Goal: Communication & Community: Answer question/provide support

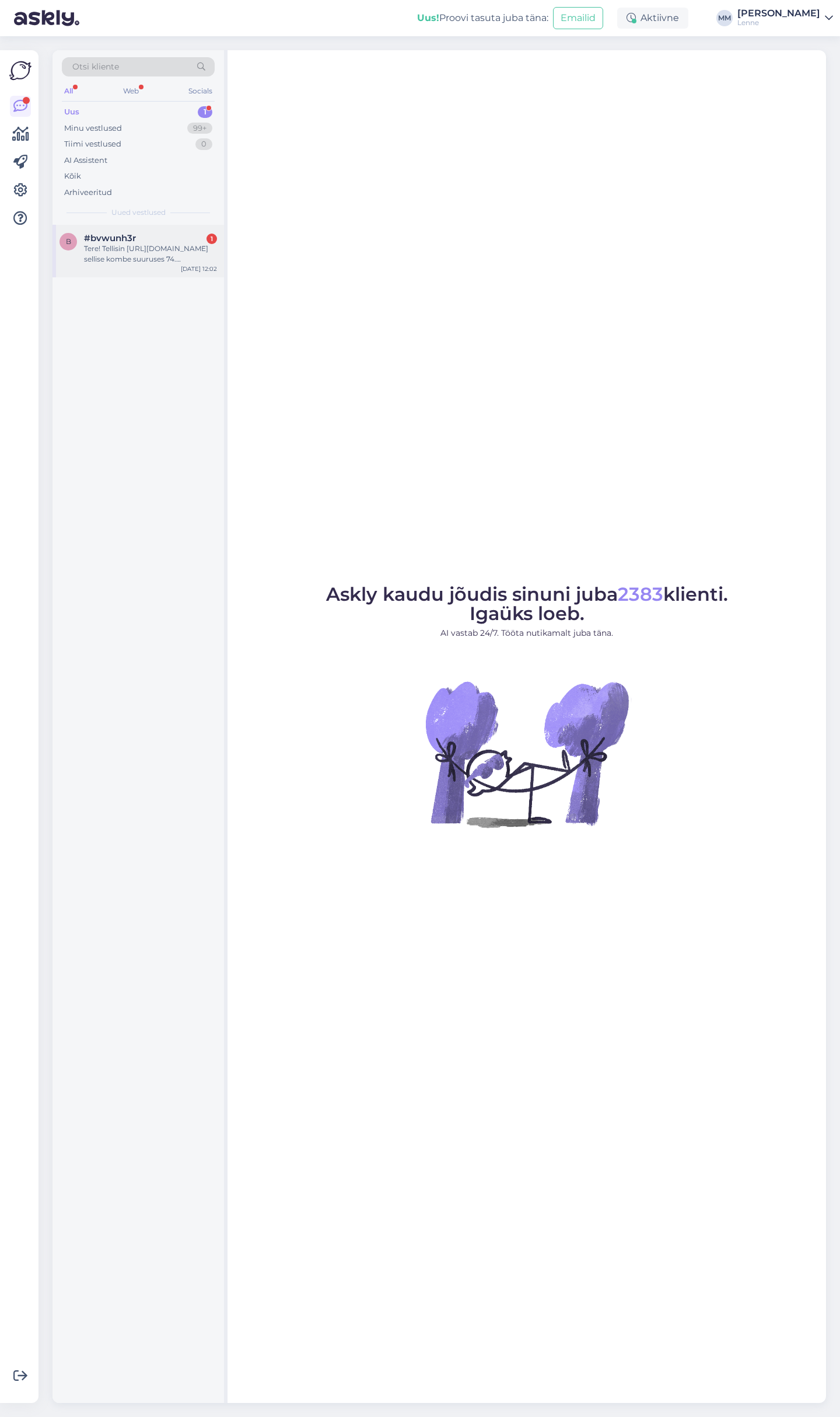
click at [151, 259] on div "Tere! Tellisin [URL][DOMAIN_NAME] sellise kombe suuruses 74. [PERSON_NAME] [PER…" at bounding box center [150, 254] width 133 height 21
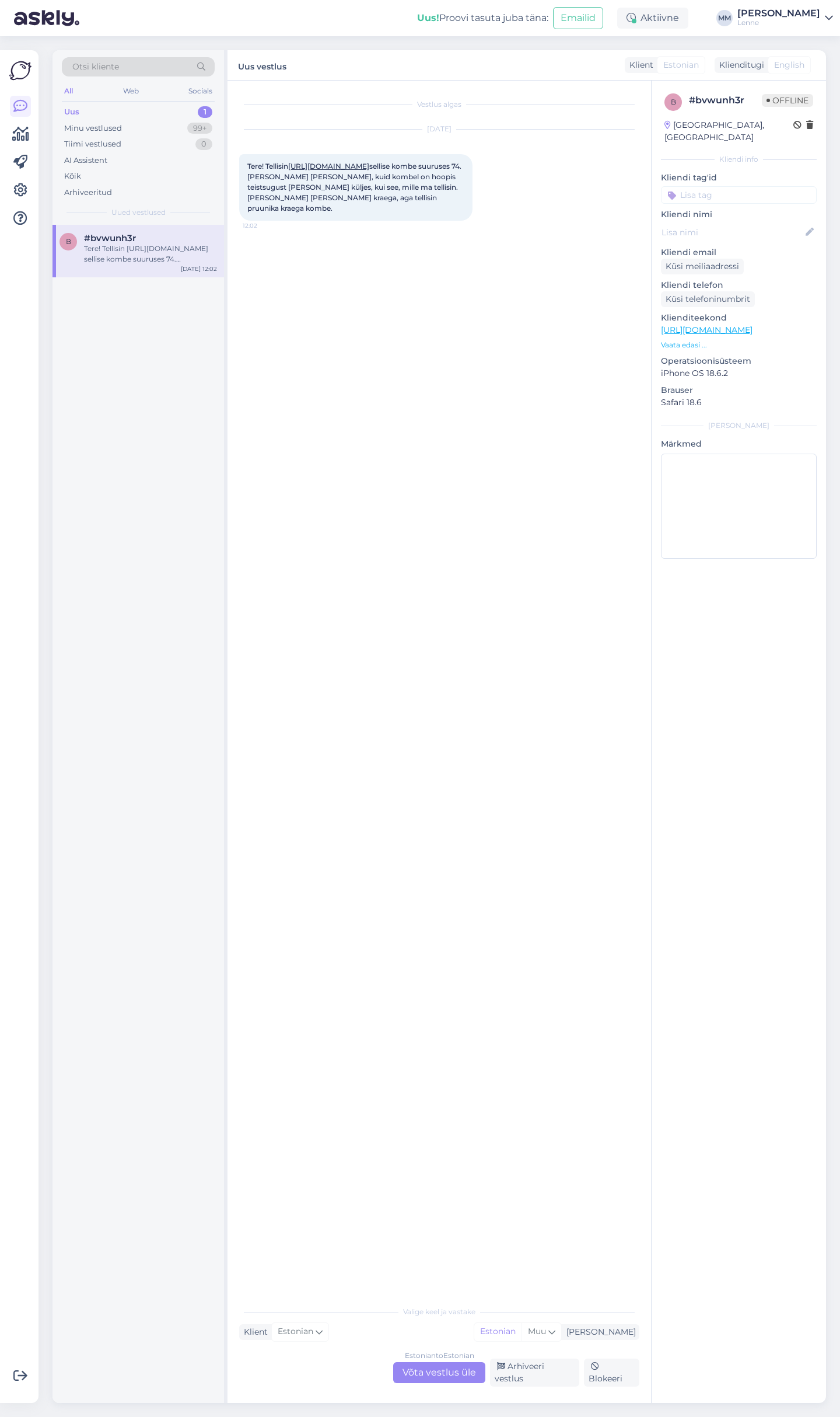
click at [369, 164] on link "[URL][DOMAIN_NAME]" at bounding box center [329, 166] width 82 height 8
click at [437, 1380] on div "Estonian to Estonian Võta vestlus üle" at bounding box center [439, 1372] width 93 height 21
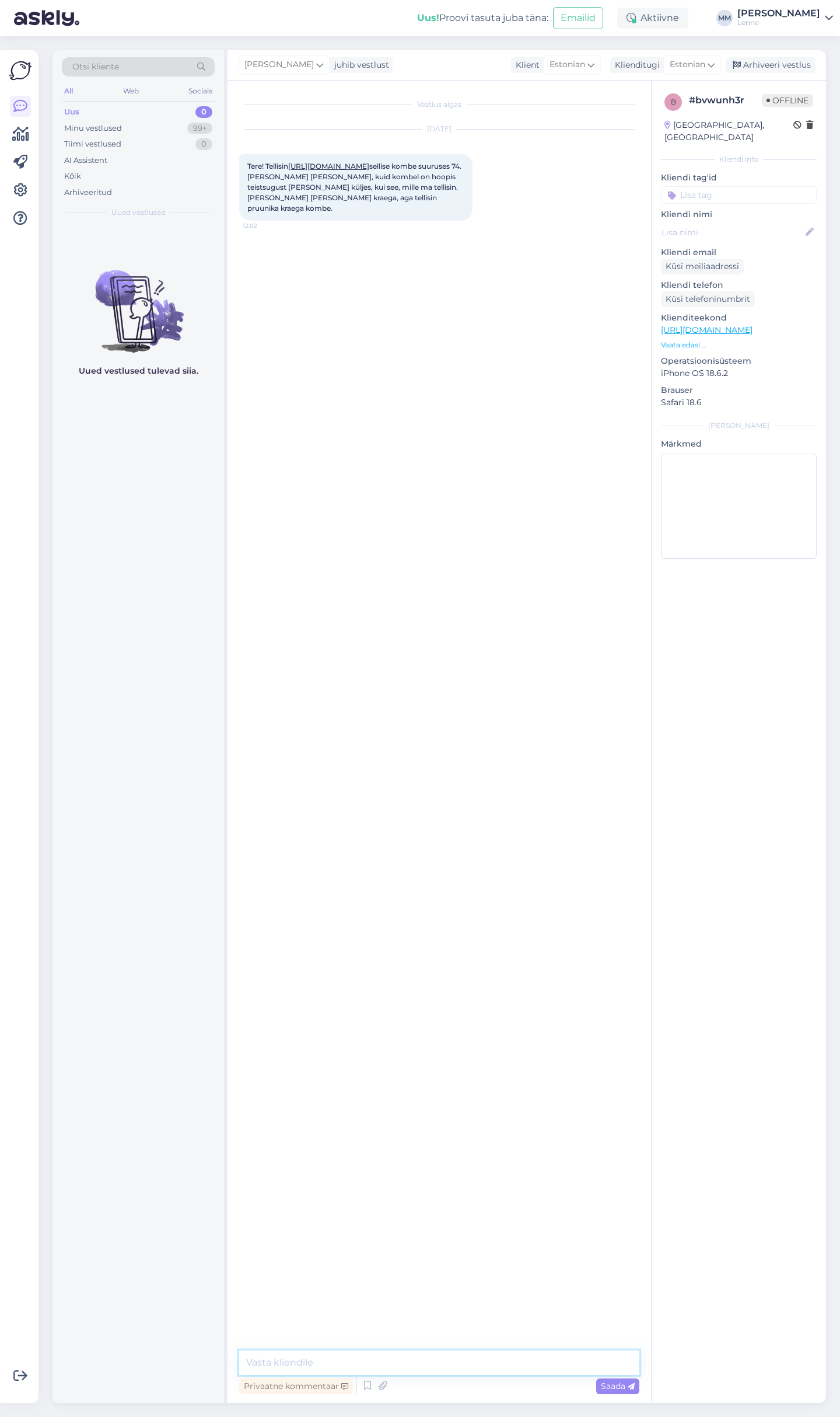
click at [375, 1372] on textarea at bounding box center [439, 1362] width 400 height 25
type textarea "Tere, kas saate palun täpsustada oma tellimuse numbri ?"
drag, startPoint x: 275, startPoint y: 296, endPoint x: 245, endPoint y: 299, distance: 30.1
click at [245, 299] on div "642404 12:05" at bounding box center [261, 308] width 43 height 25
copy span "642404"
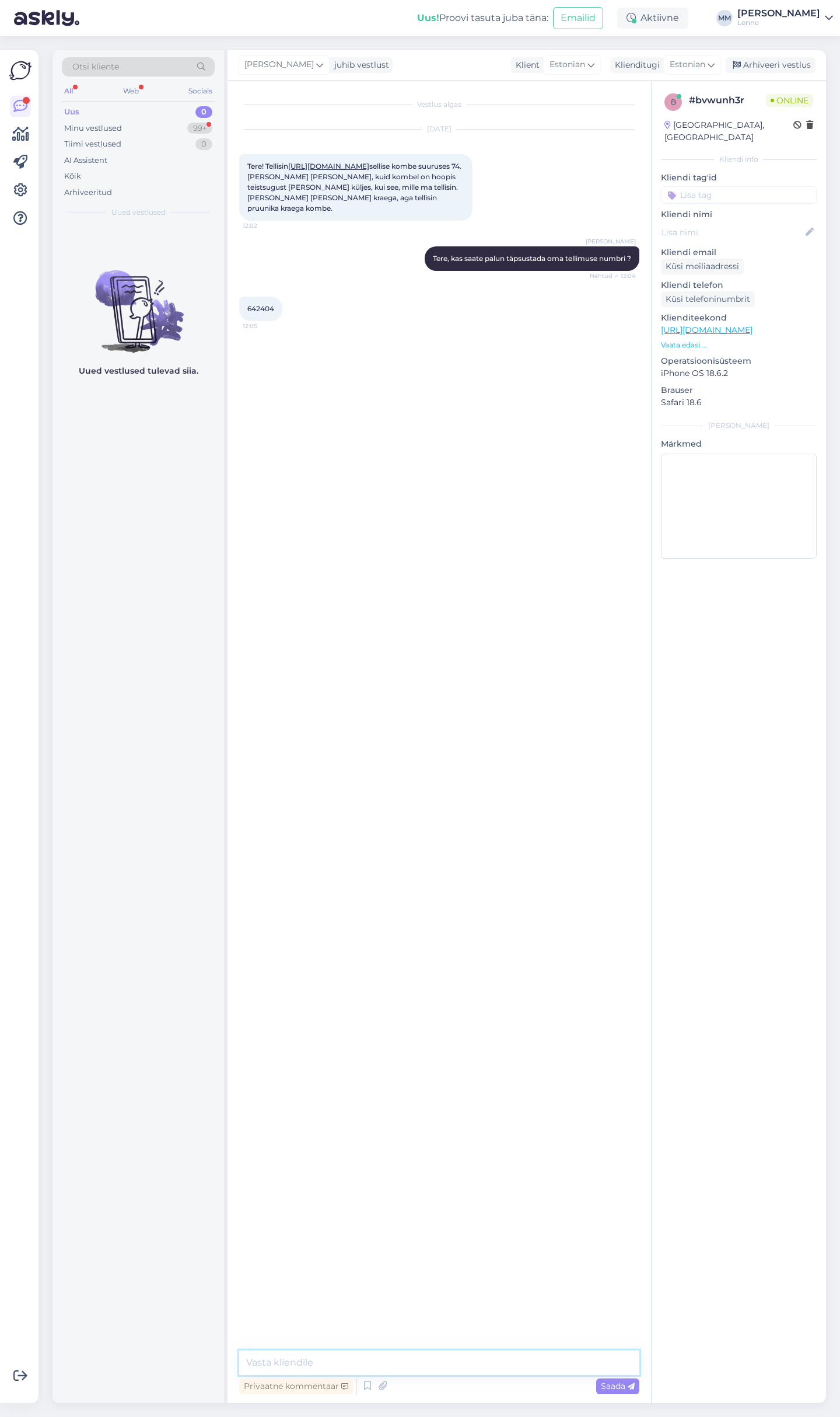
click at [355, 1363] on textarea at bounding box center [439, 1362] width 400 height 25
type textarea "Kohe uurime laost ja anname teile teada."
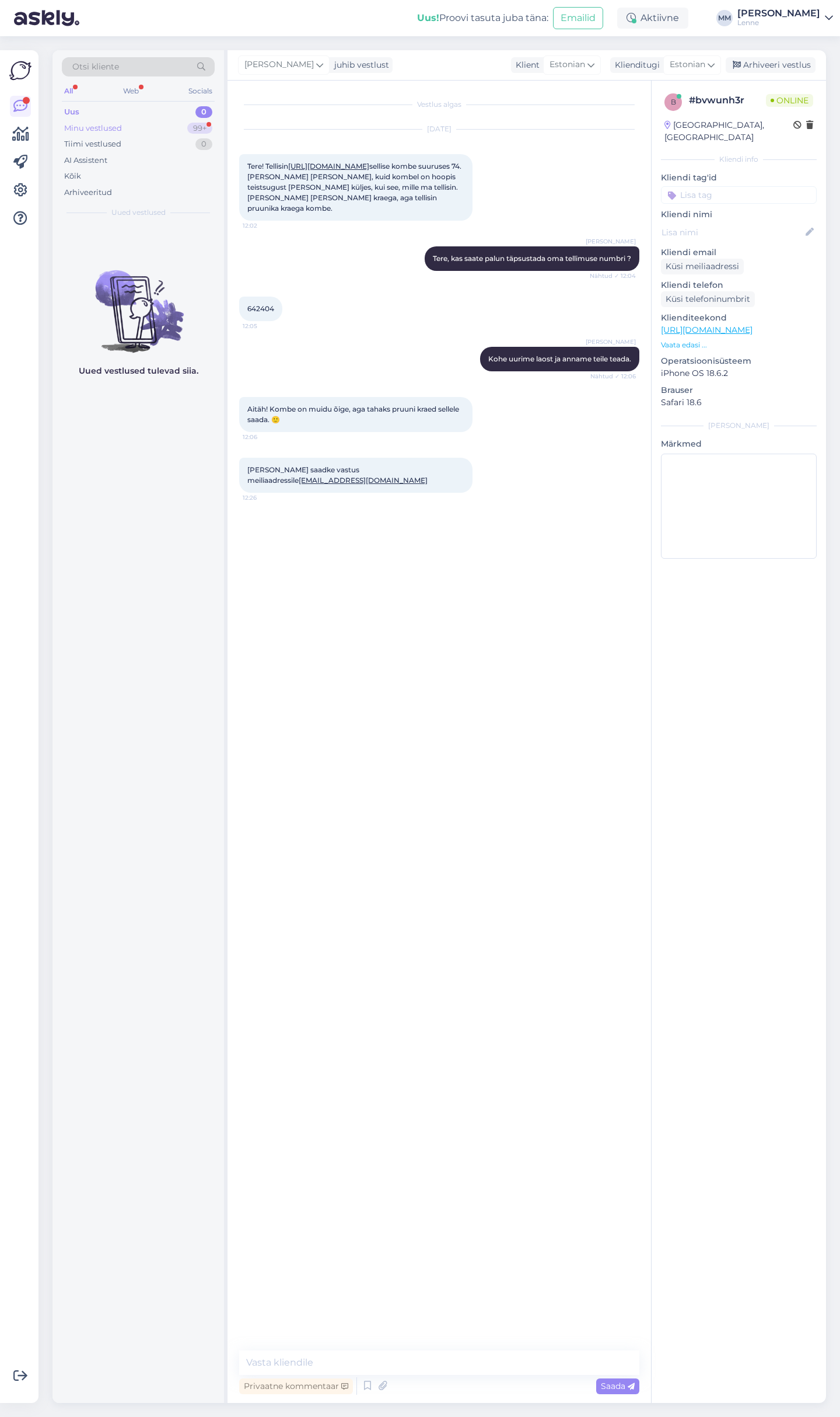
click at [133, 130] on div "Minu vestlused 99+" at bounding box center [138, 128] width 153 height 16
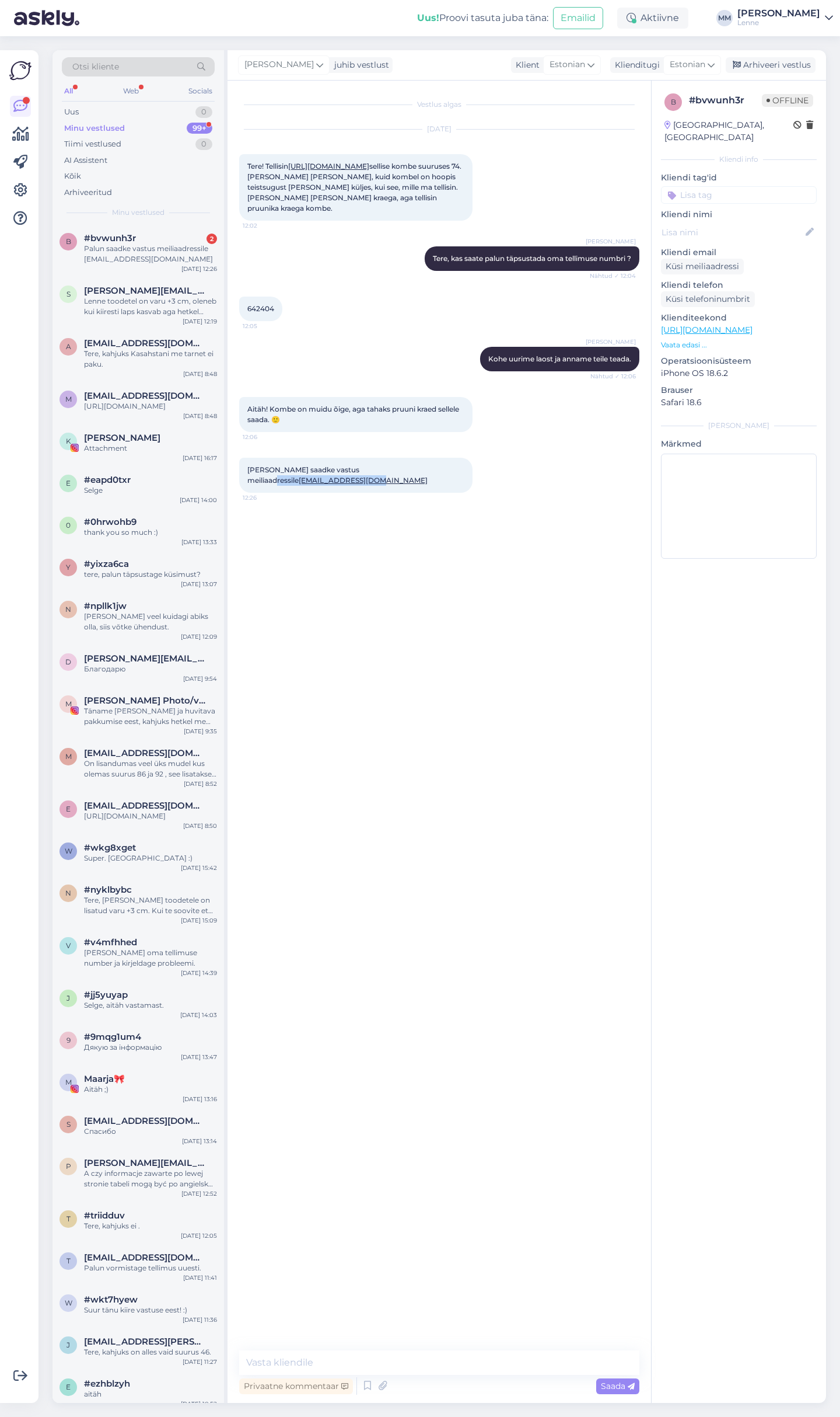
drag, startPoint x: 376, startPoint y: 460, endPoint x: 453, endPoint y: 460, distance: 77.0
click at [428, 466] on span "Palun saadke vastus meiliaadressile [EMAIL_ADDRESS][DOMAIN_NAME]" at bounding box center [337, 475] width 180 height 20
copy span "[EMAIL_ADDRESS][DOMAIN_NAME]"
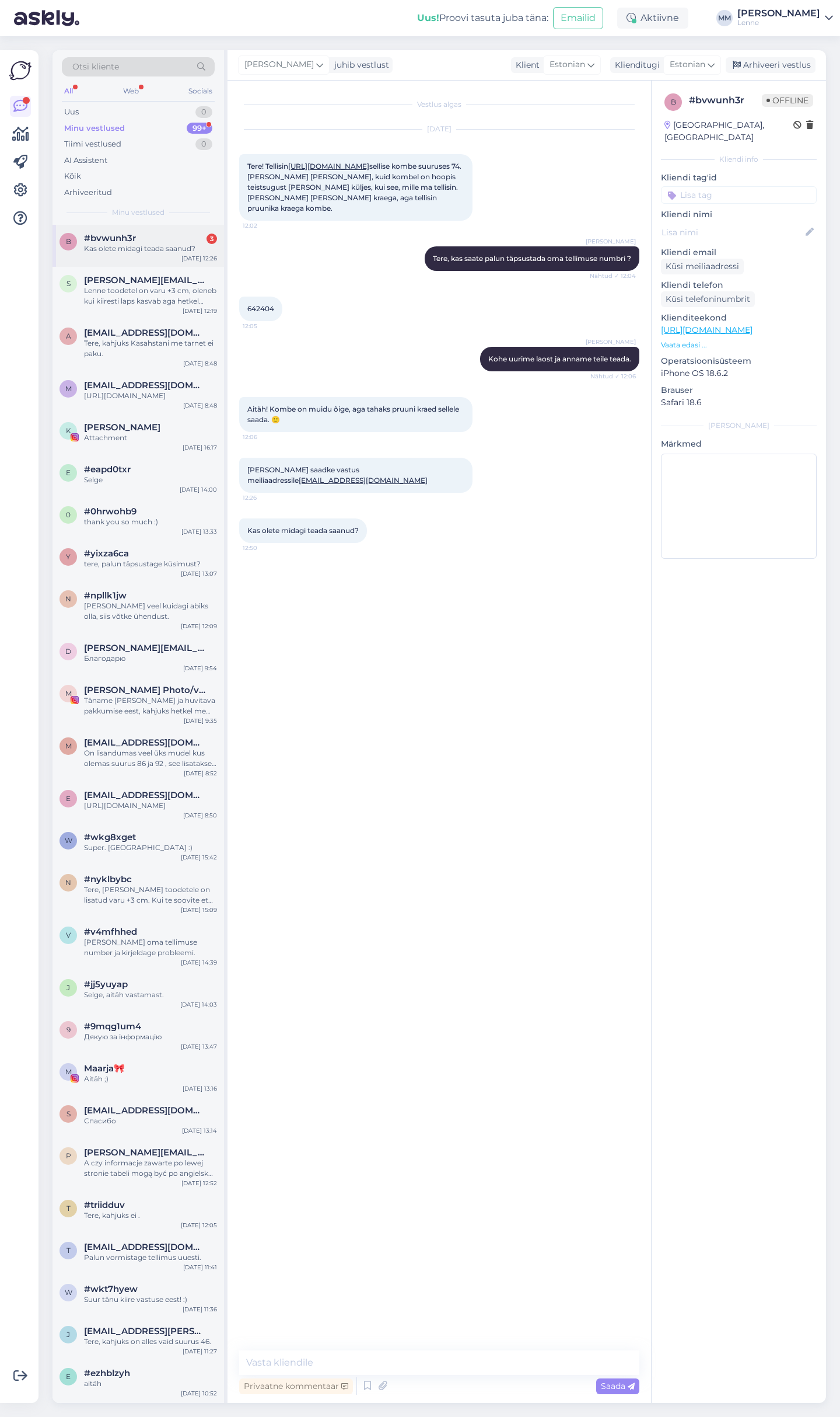
click at [128, 240] on span "#bvwunh3r" at bounding box center [110, 238] width 52 height 10
click at [302, 1359] on textarea at bounding box center [439, 1362] width 400 height 25
type textarea "Saime just vastuse et kahjuks on pruuni karvaga kombekad otsas [PERSON_NAME] [P…"
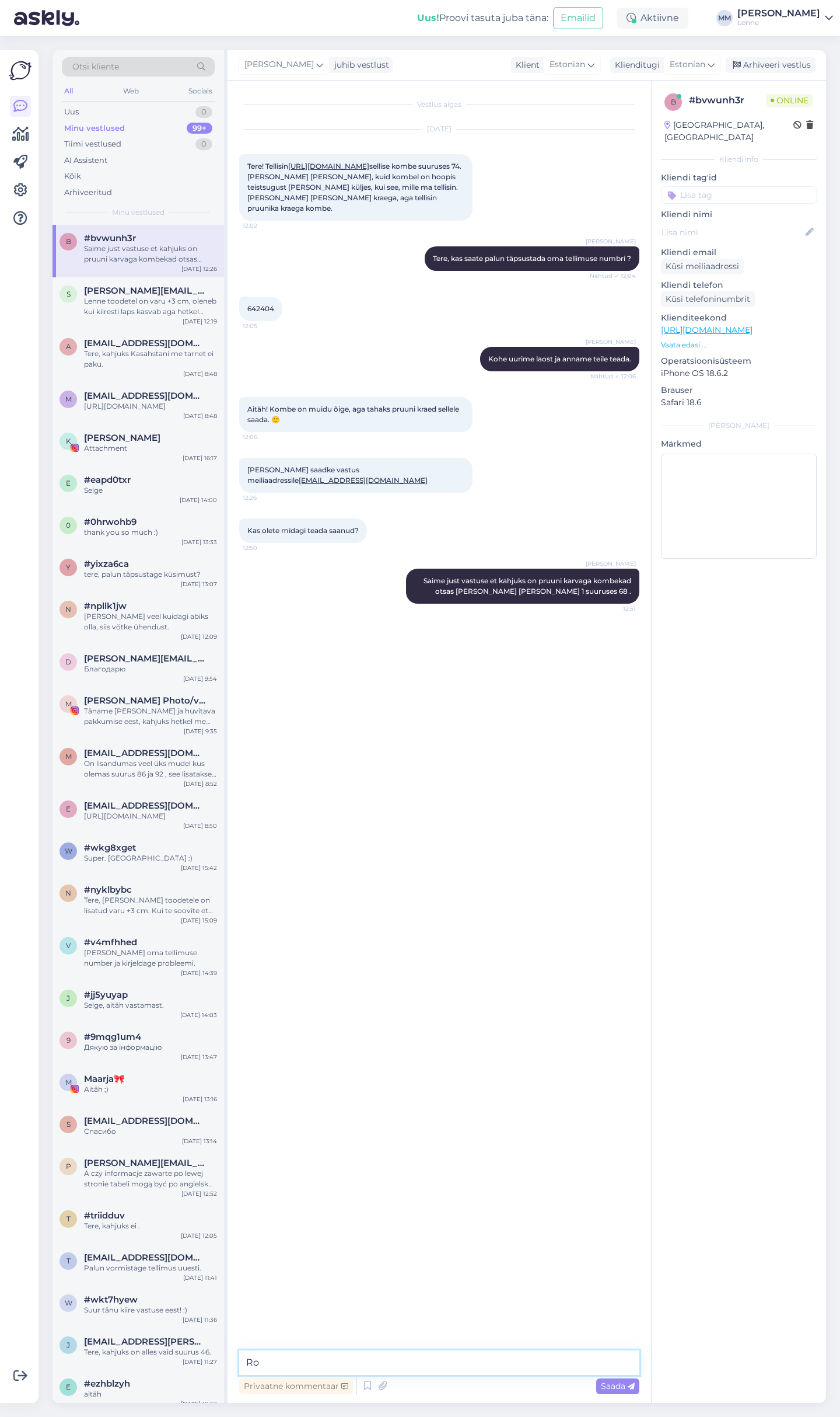
type textarea "R"
type textarea "[PERSON_NAME] karvaga oli samast kangast sama mudel."
type textarea "S"
type textarea "Vabandame eksituse pärast ."
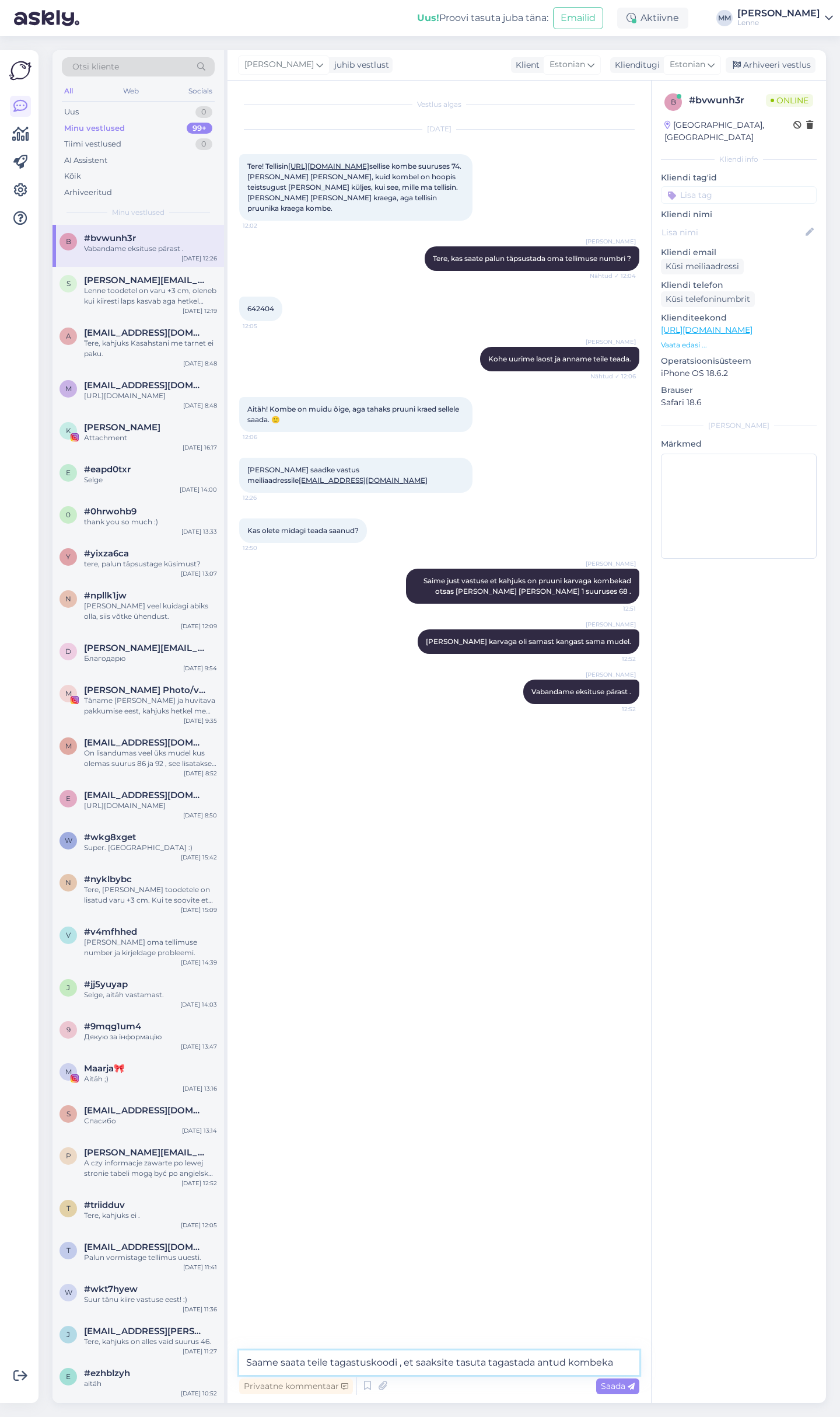
type textarea "Saame saata teile tagastuskoodi , et saaksite tasuta tagastada antud kombeka."
